Goal: Task Accomplishment & Management: Manage account settings

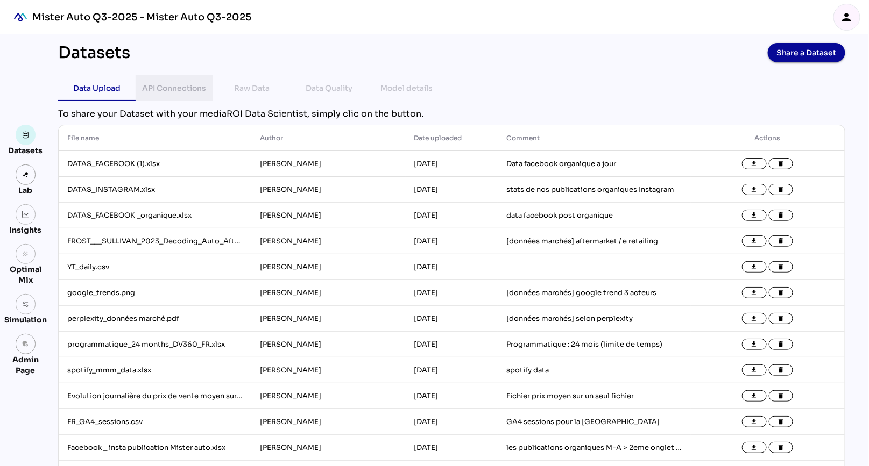
click at [155, 90] on div "API Connections" at bounding box center [175, 88] width 64 height 13
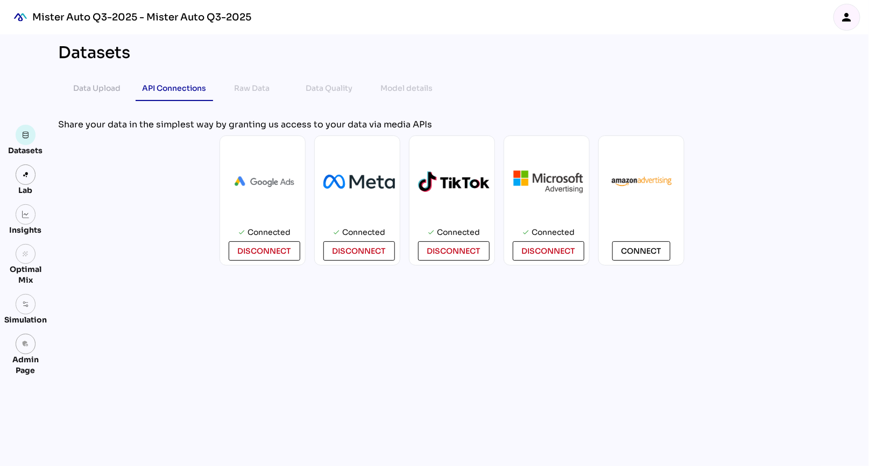
click at [848, 16] on icon "person" at bounding box center [846, 17] width 13 height 13
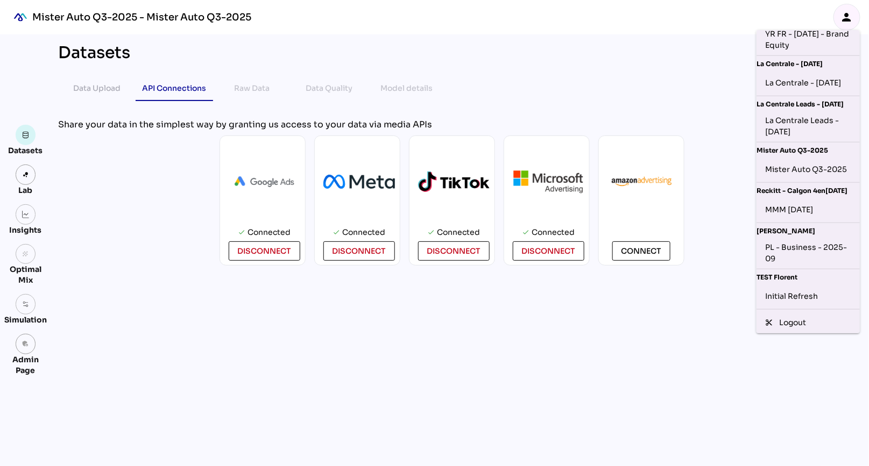
scroll to position [279, 0]
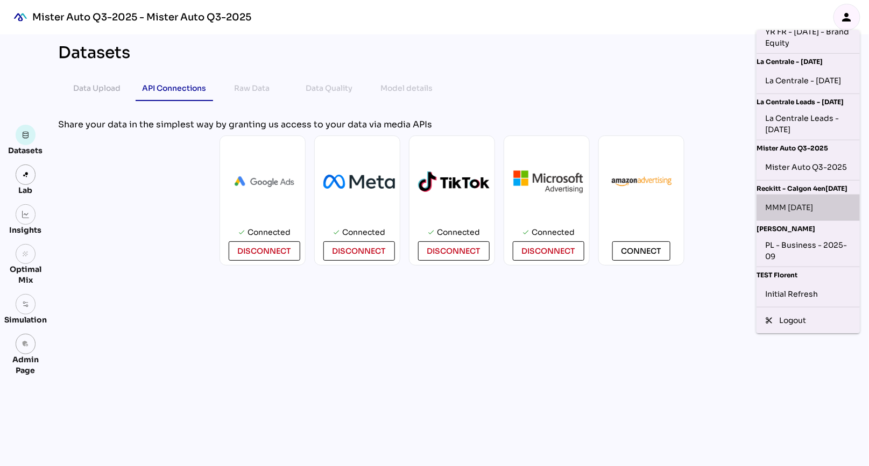
click at [822, 213] on div "MMM [DATE]" at bounding box center [808, 207] width 86 height 17
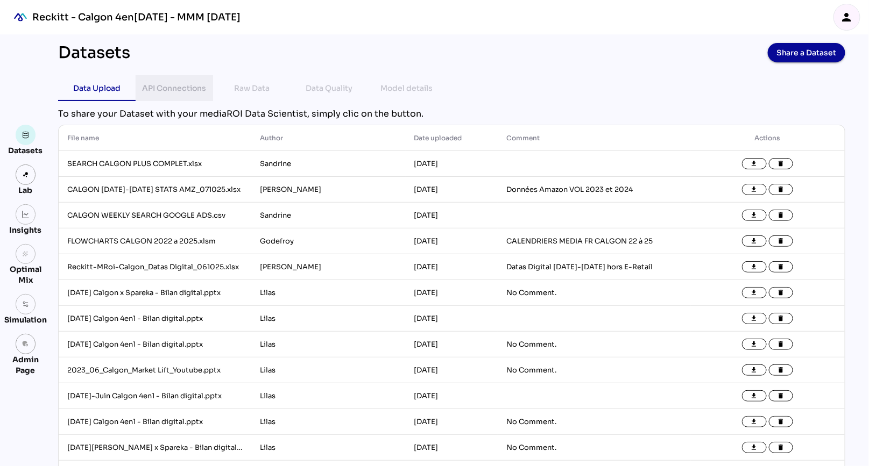
click at [168, 87] on div "API Connections" at bounding box center [175, 88] width 64 height 13
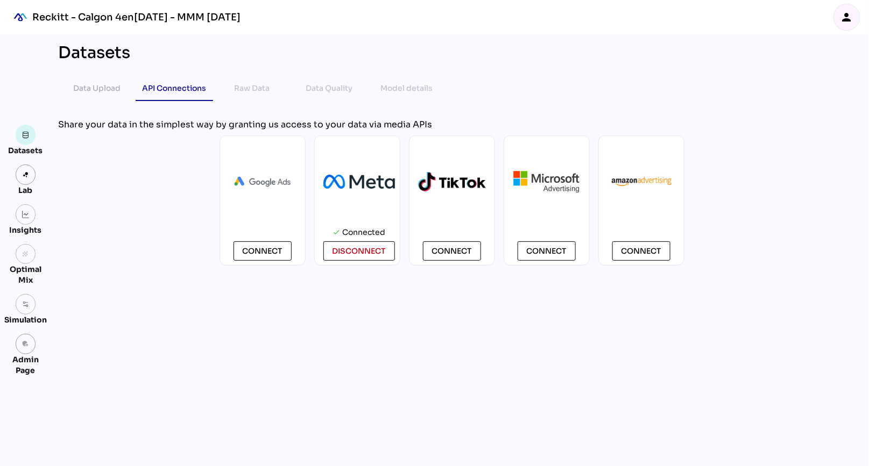
click at [849, 17] on icon "person" at bounding box center [846, 17] width 13 height 13
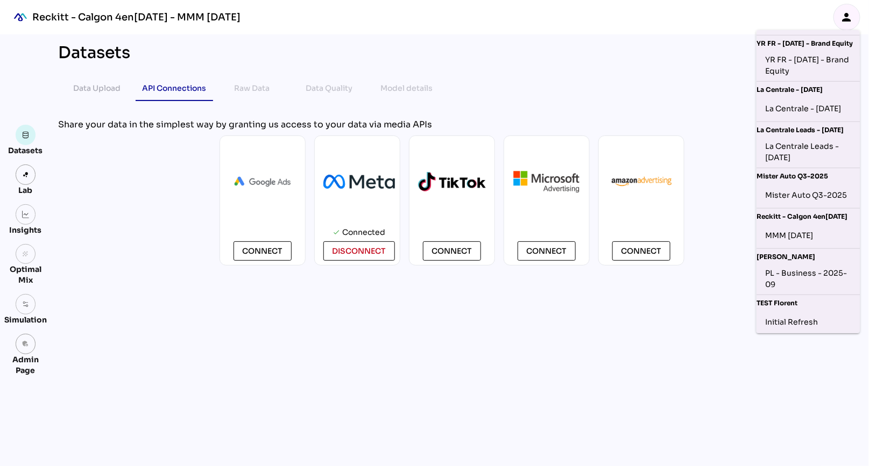
scroll to position [292, 0]
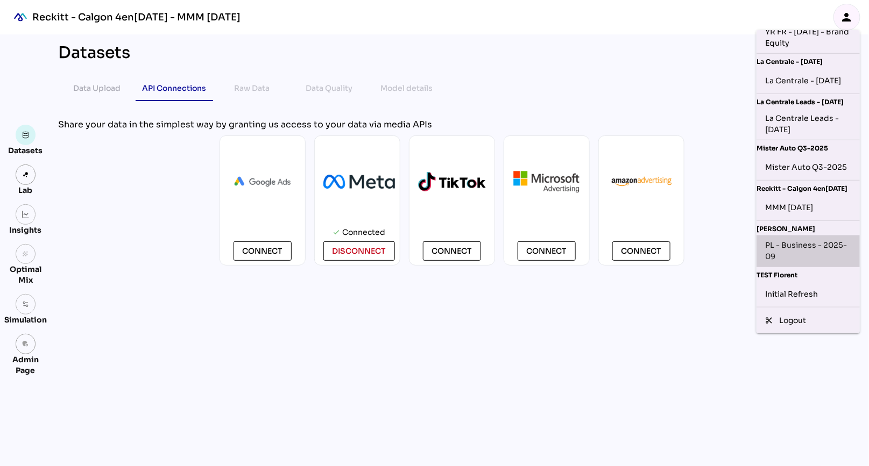
click at [818, 255] on div "PL - Business - 2025-09" at bounding box center [808, 251] width 86 height 23
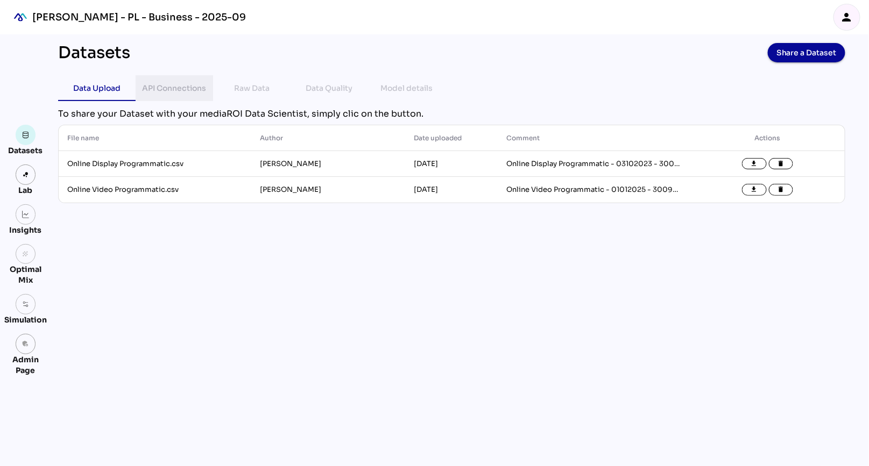
click at [178, 94] on div "API Connections" at bounding box center [175, 88] width 64 height 13
